Goal: Navigation & Orientation: Find specific page/section

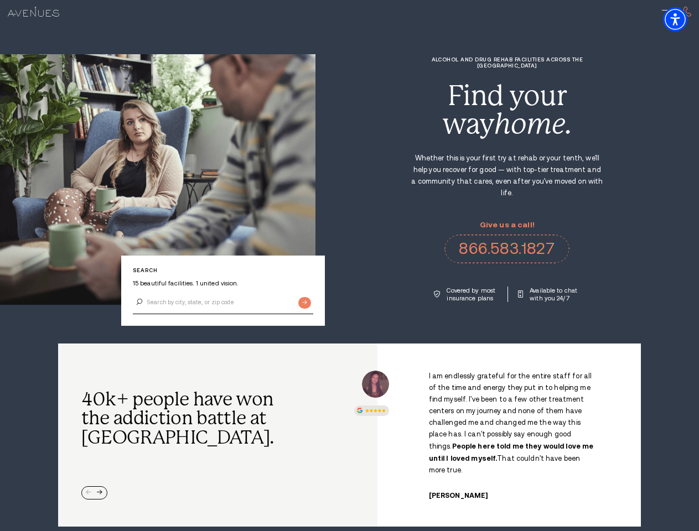
click at [349, 266] on div "Alcohol and Drug Rehab Facilities across the [GEOGRAPHIC_DATA] Find your way ho…" at bounding box center [506, 179] width 383 height 246
click at [685, 19] on img "Accessibility Menu" at bounding box center [675, 19] width 24 height 24
